Goal: Information Seeking & Learning: Check status

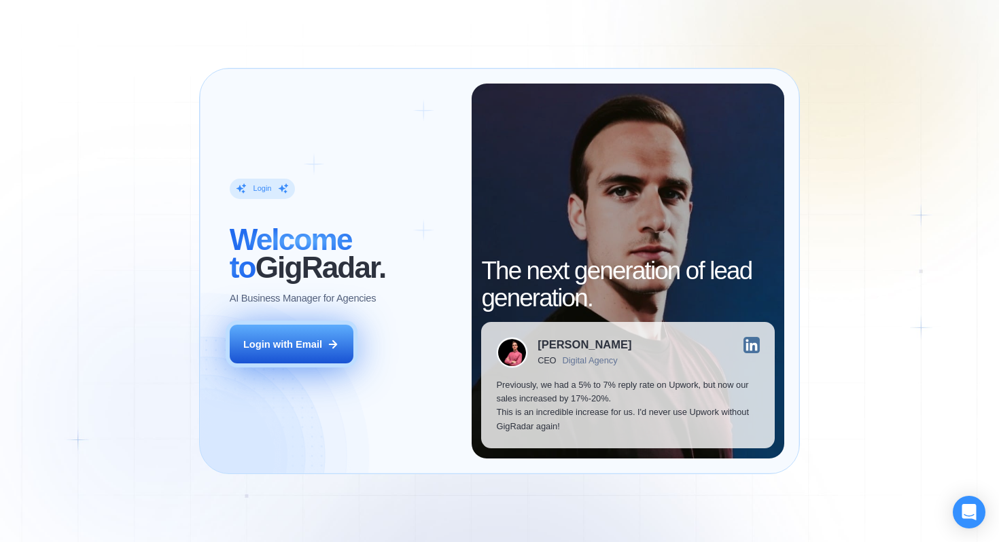
click at [318, 343] on div "Login with Email" at bounding box center [282, 345] width 79 height 14
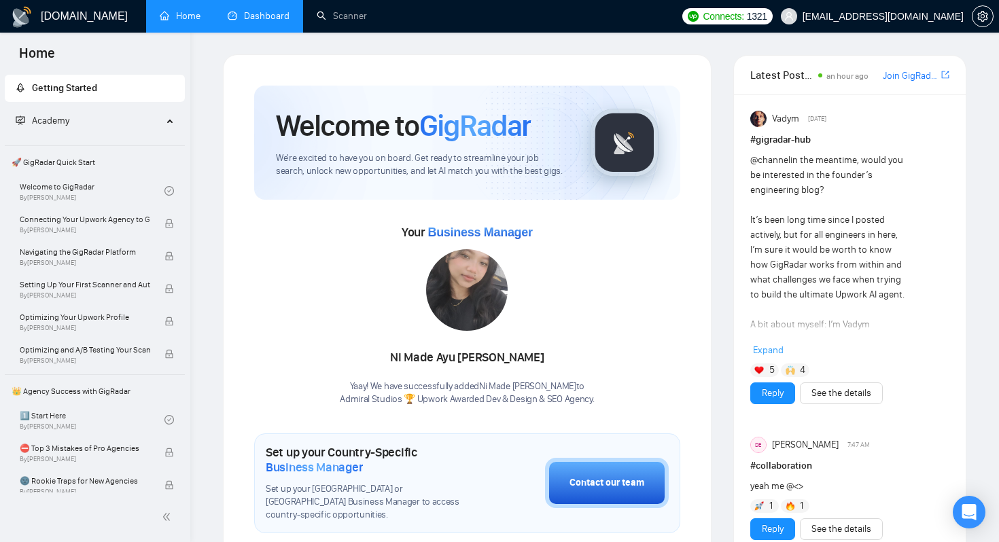
click at [248, 22] on link "Dashboard" at bounding box center [259, 16] width 62 height 12
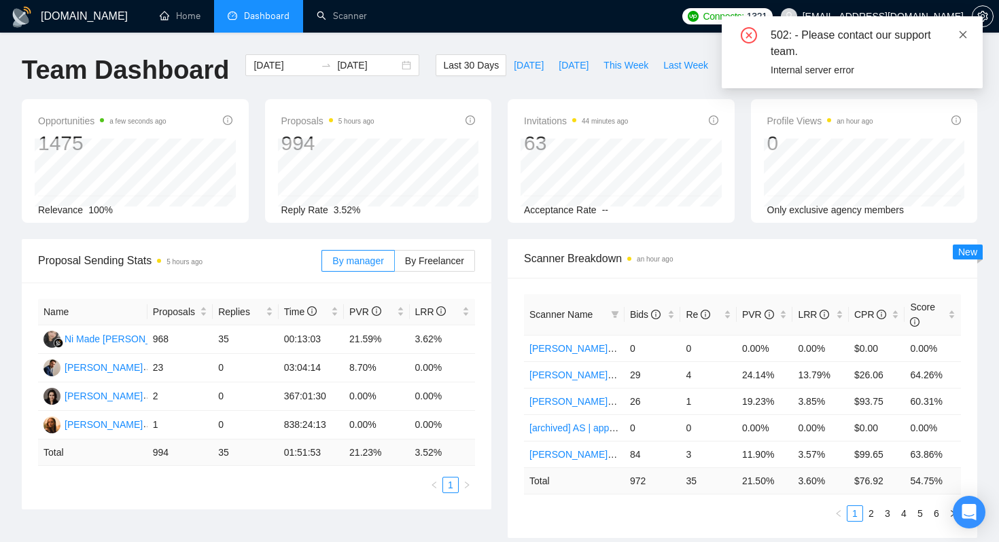
click at [962, 36] on icon "close" at bounding box center [963, 35] width 10 height 10
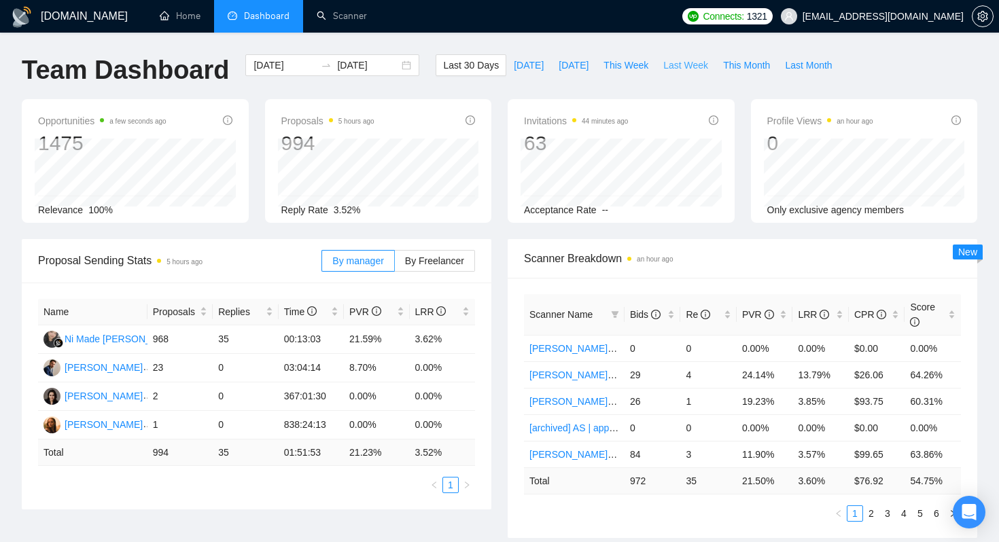
click at [690, 65] on span "Last Week" at bounding box center [685, 65] width 45 height 15
type input "[DATE]"
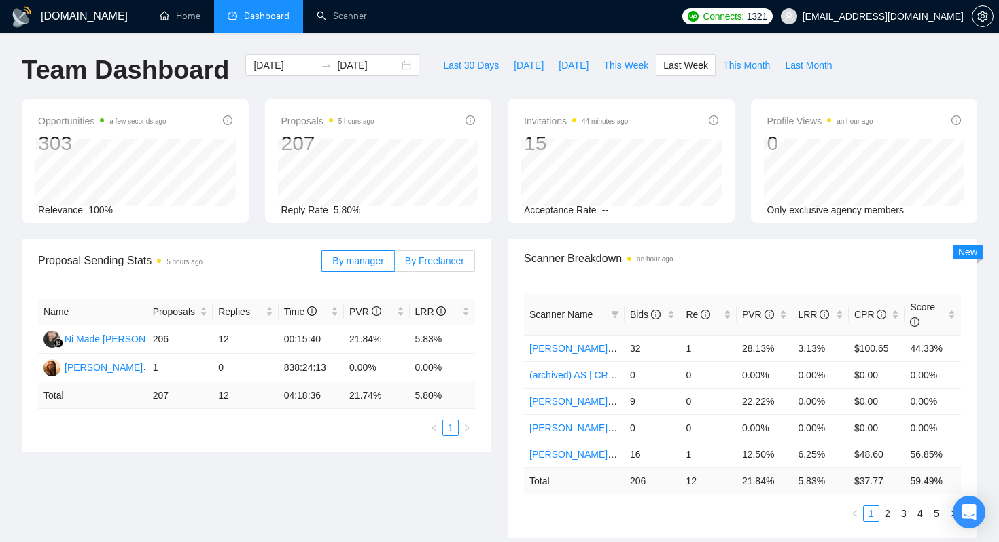
click at [445, 258] on span "By Freelancer" at bounding box center [434, 261] width 59 height 11
click at [395, 264] on input "By Freelancer" at bounding box center [395, 264] width 0 height 0
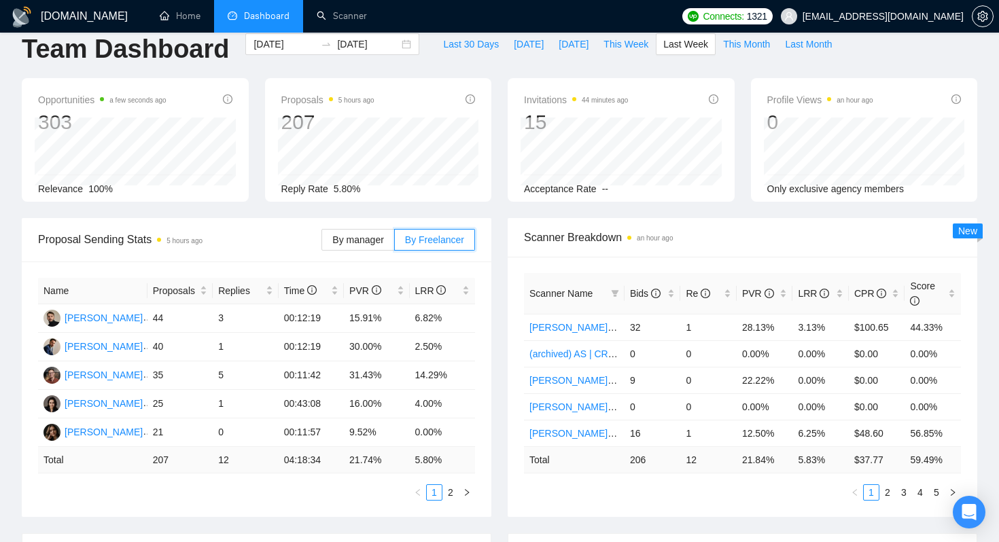
scroll to position [11, 0]
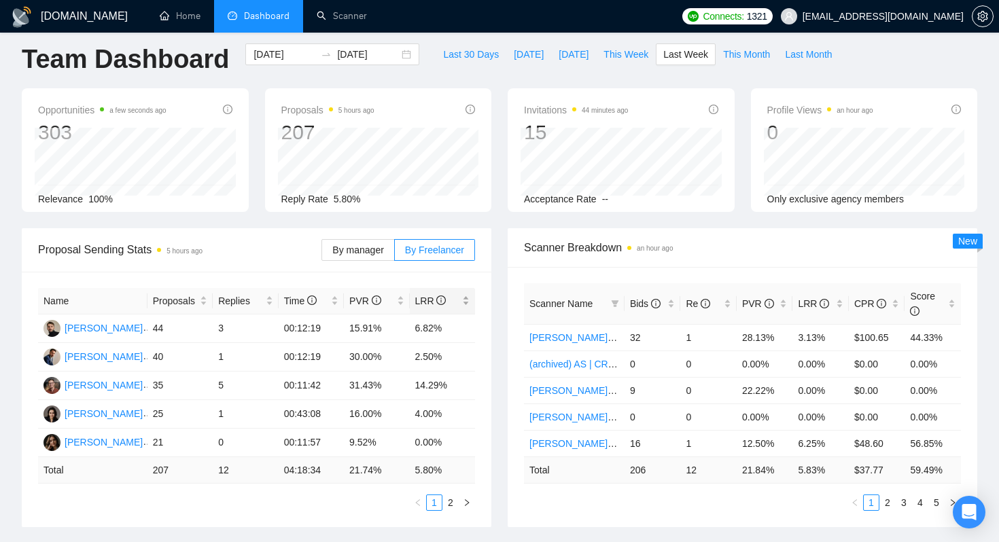
click at [460, 305] on div "LRR" at bounding box center [442, 301] width 55 height 15
click at [497, 321] on div "Proposal Sending Stats 5 hours ago By manager By Freelancer Name Proposals Repl…" at bounding box center [257, 377] width 486 height 299
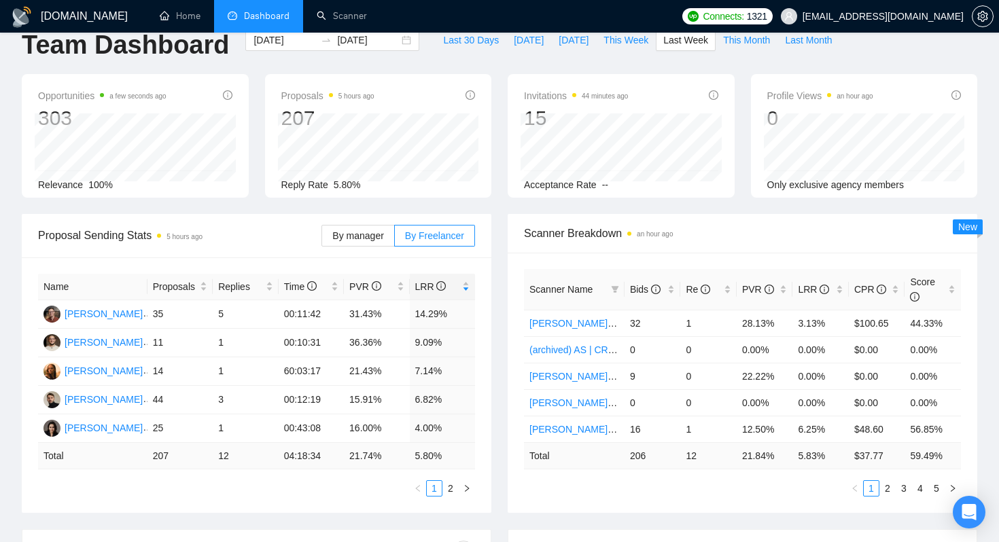
scroll to position [22, 0]
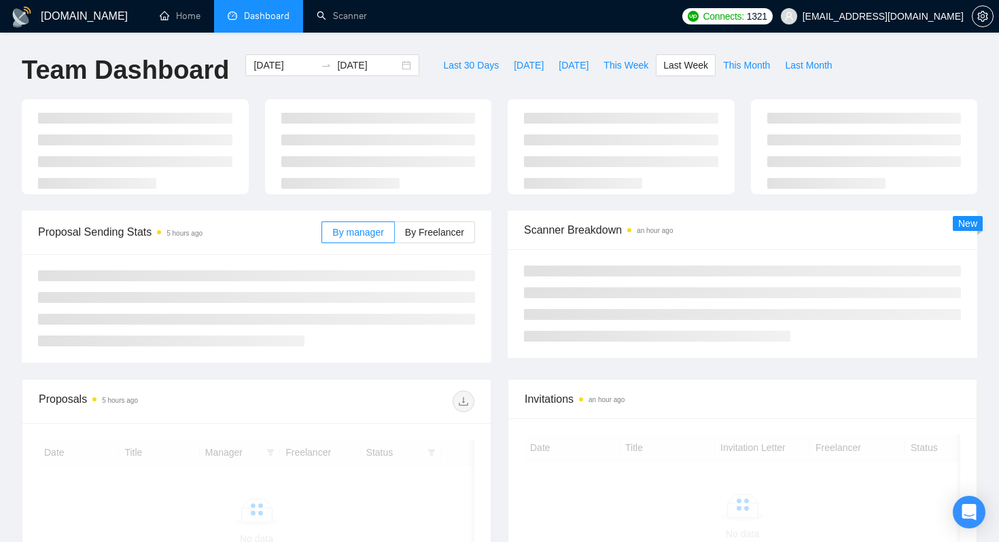
scroll to position [22, 0]
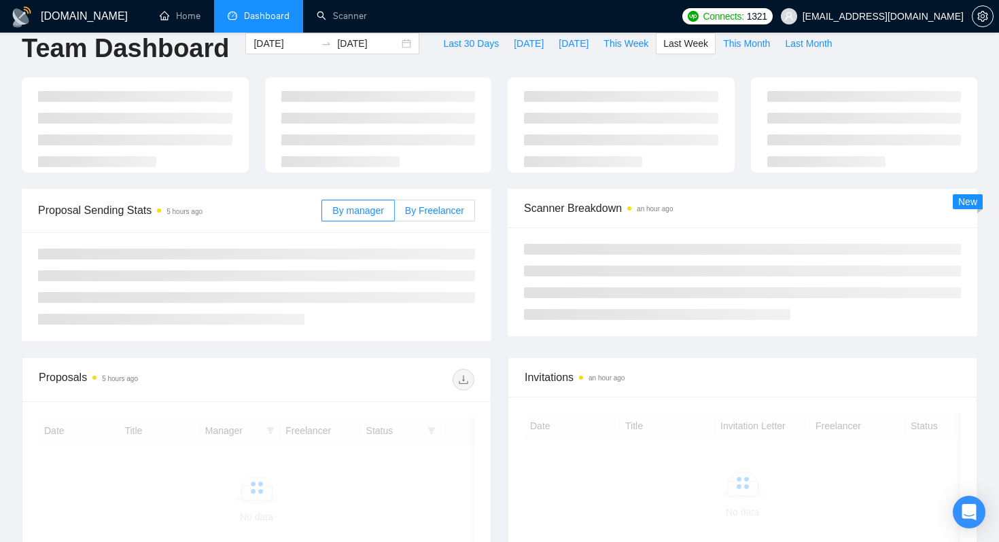
click at [432, 216] on label "By Freelancer" at bounding box center [435, 211] width 80 height 22
click at [395, 214] on input "By Freelancer" at bounding box center [395, 214] width 0 height 0
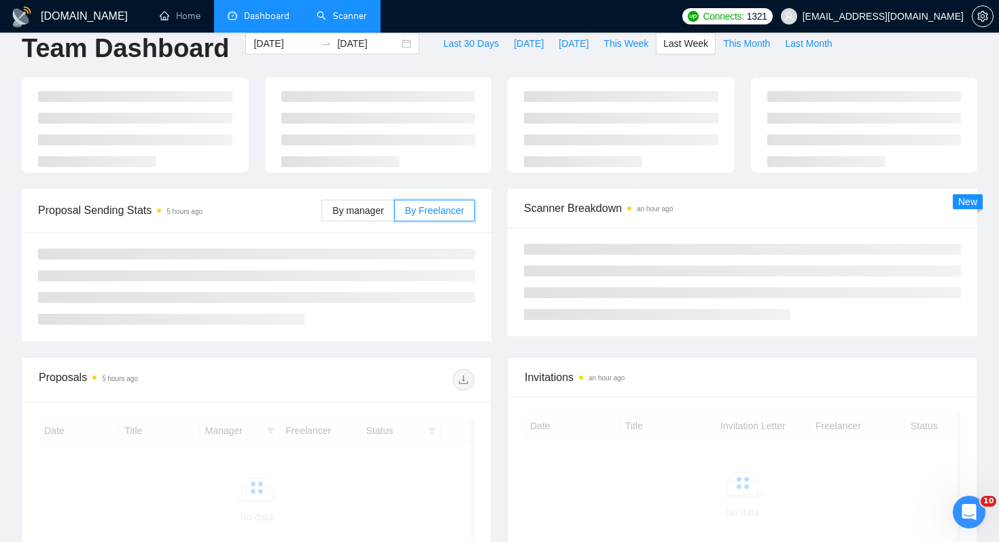
scroll to position [0, 0]
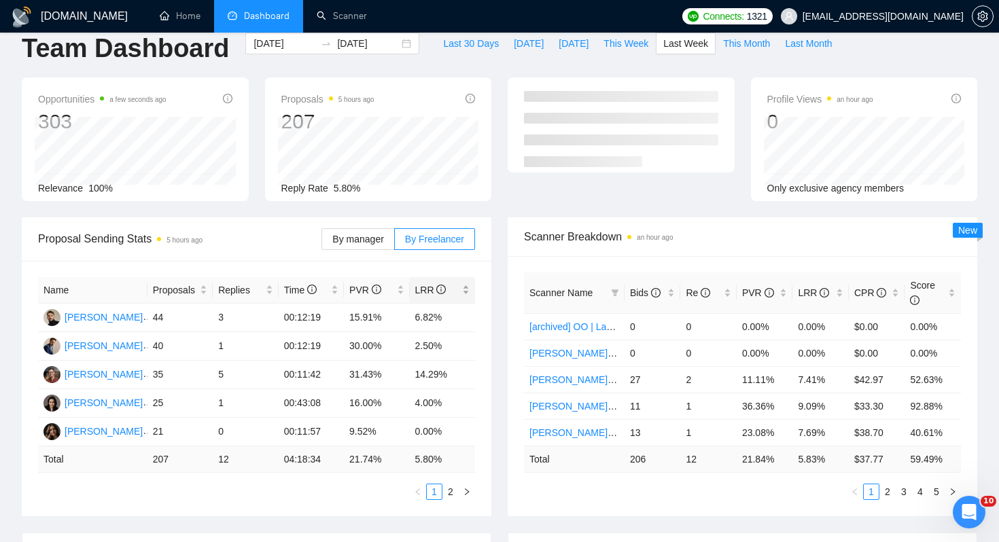
click at [461, 291] on div "LRR" at bounding box center [442, 290] width 55 height 15
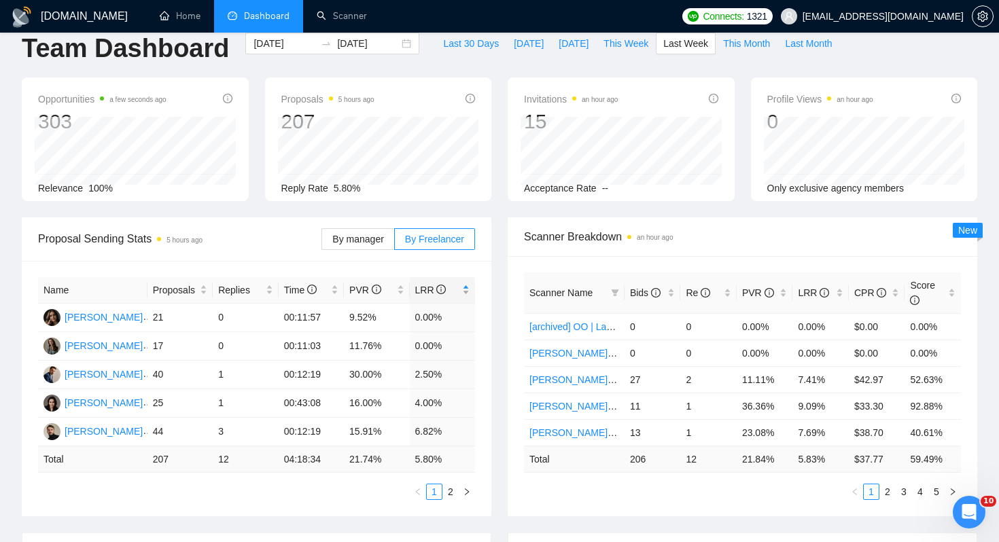
click at [461, 291] on div "LRR" at bounding box center [442, 290] width 55 height 15
click at [506, 316] on div "Scanner Breakdown an hour ago Scanner Name Bids Re PVR LRR CPR Score [archived]…" at bounding box center [743, 367] width 486 height 299
click at [505, 228] on div "Scanner Breakdown an hour ago Scanner Name Bids Re PVR LRR CPR Score [archived]…" at bounding box center [743, 367] width 486 height 299
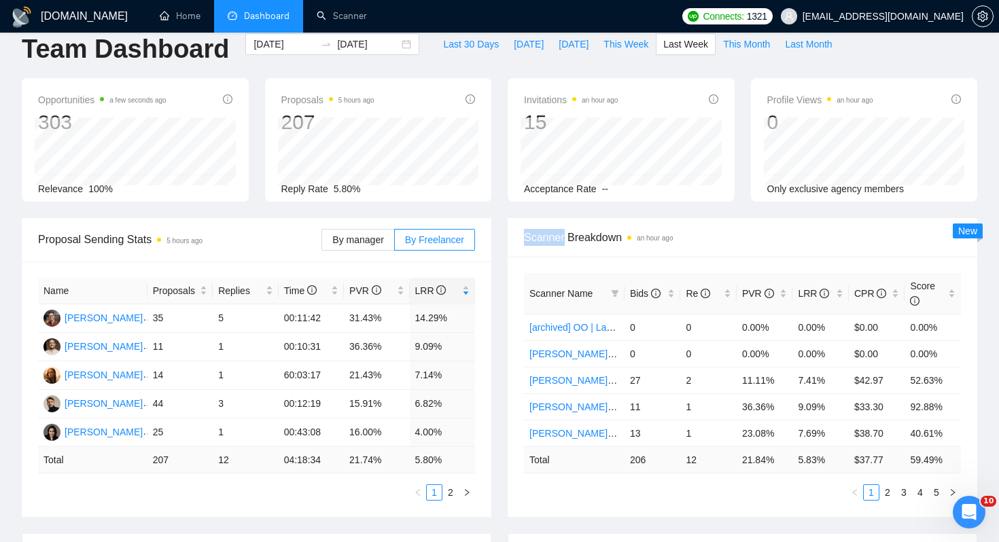
click at [494, 226] on div "Proposal Sending Stats 5 hours ago By manager By Freelancer Name Proposals Repl…" at bounding box center [257, 367] width 486 height 299
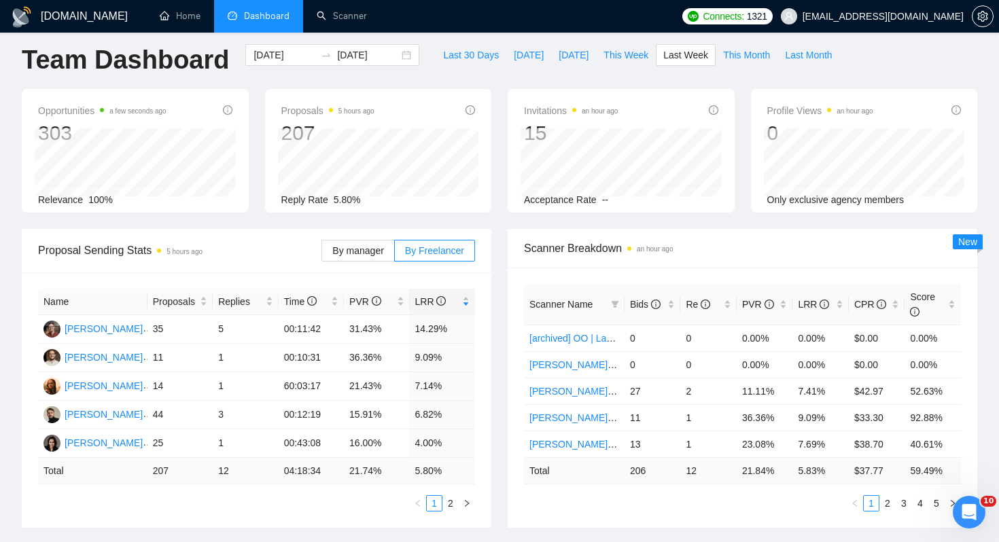
scroll to position [0, 0]
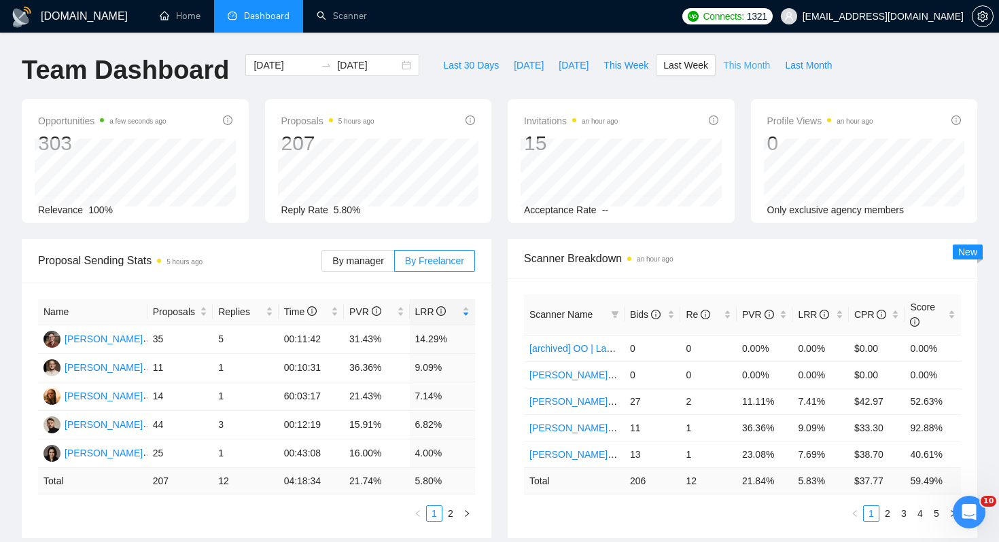
click at [752, 65] on span "This Month" at bounding box center [746, 65] width 47 height 15
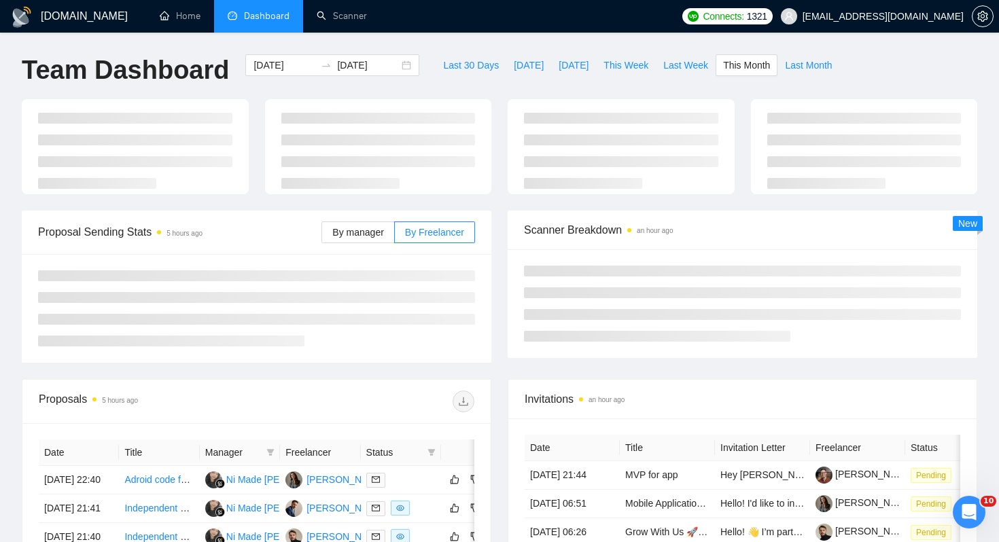
type input "2025-09-01"
type input "2025-09-30"
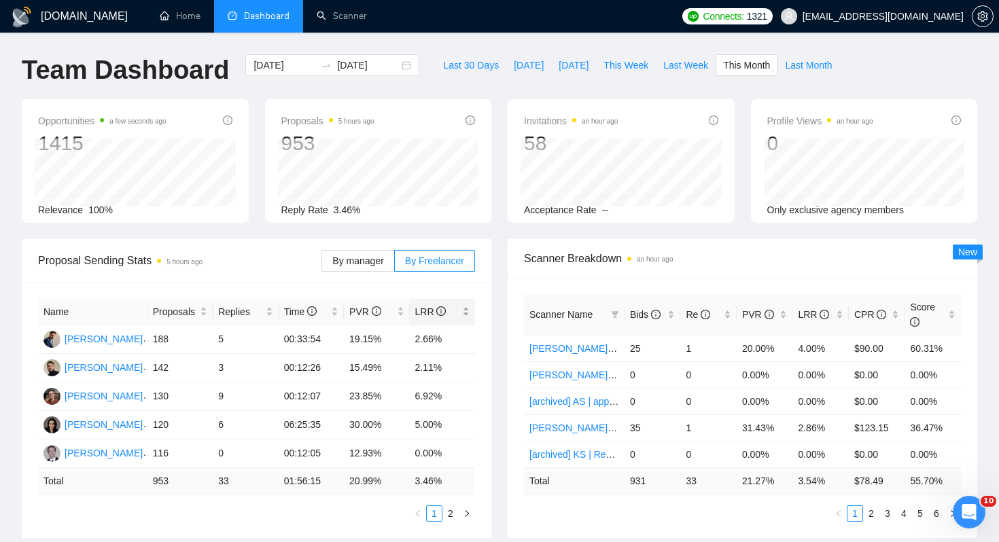
click at [450, 309] on span "LRR" at bounding box center [437, 312] width 45 height 15
click at [457, 310] on span "LRR" at bounding box center [437, 312] width 45 height 15
click at [503, 305] on div "Scanner Breakdown an hour ago Scanner Name Bids Re PVR LRR CPR Score Michael | …" at bounding box center [743, 388] width 486 height 299
